Goal: Task Accomplishment & Management: Manage account settings

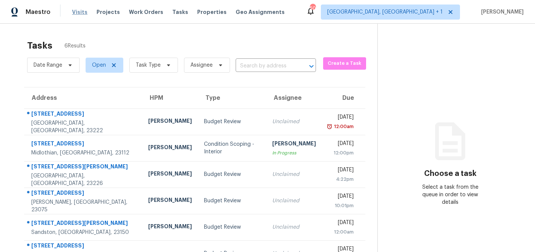
click at [79, 12] on span "Visits" at bounding box center [79, 12] width 15 height 8
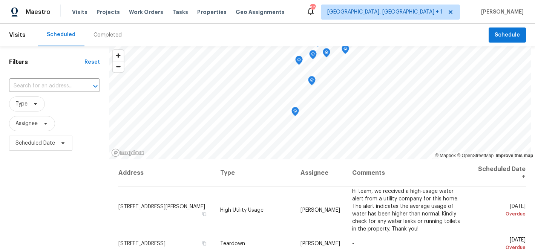
click at [103, 36] on div "Completed" at bounding box center [108, 35] width 28 height 8
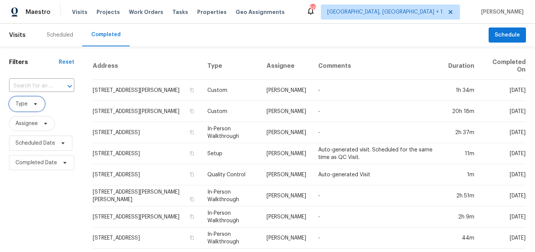
click at [27, 103] on span "Type" at bounding box center [27, 104] width 36 height 15
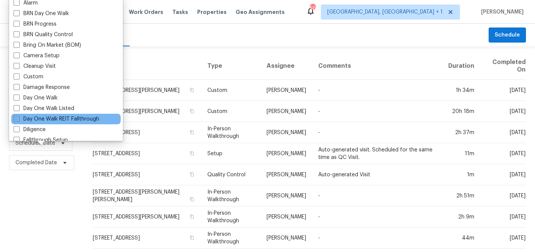
scroll to position [55, 0]
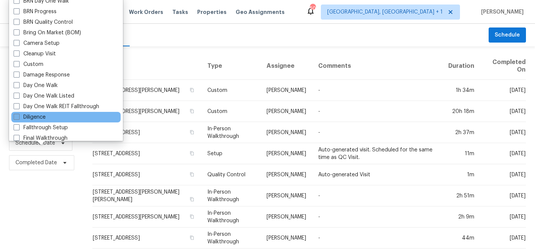
click at [32, 120] on label "Diligence" at bounding box center [30, 118] width 32 height 8
click at [18, 118] on input "Diligence" at bounding box center [16, 116] width 5 height 5
checkbox input "true"
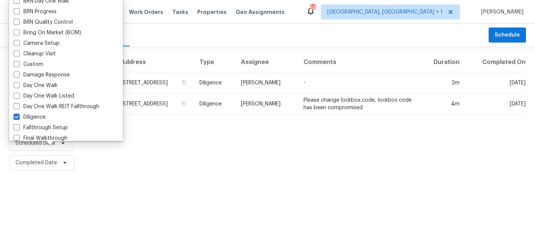
click at [86, 173] on html "Maestro Visits Projects Work Orders Tasks Properties Geo Assignments [STREET_AD…" at bounding box center [267, 86] width 535 height 173
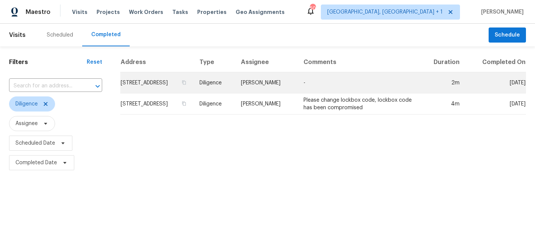
click at [152, 94] on td "[STREET_ADDRESS]" at bounding box center [156, 82] width 73 height 21
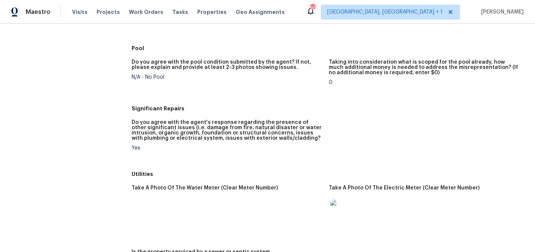
scroll to position [258, 0]
